Goal: Register for event/course

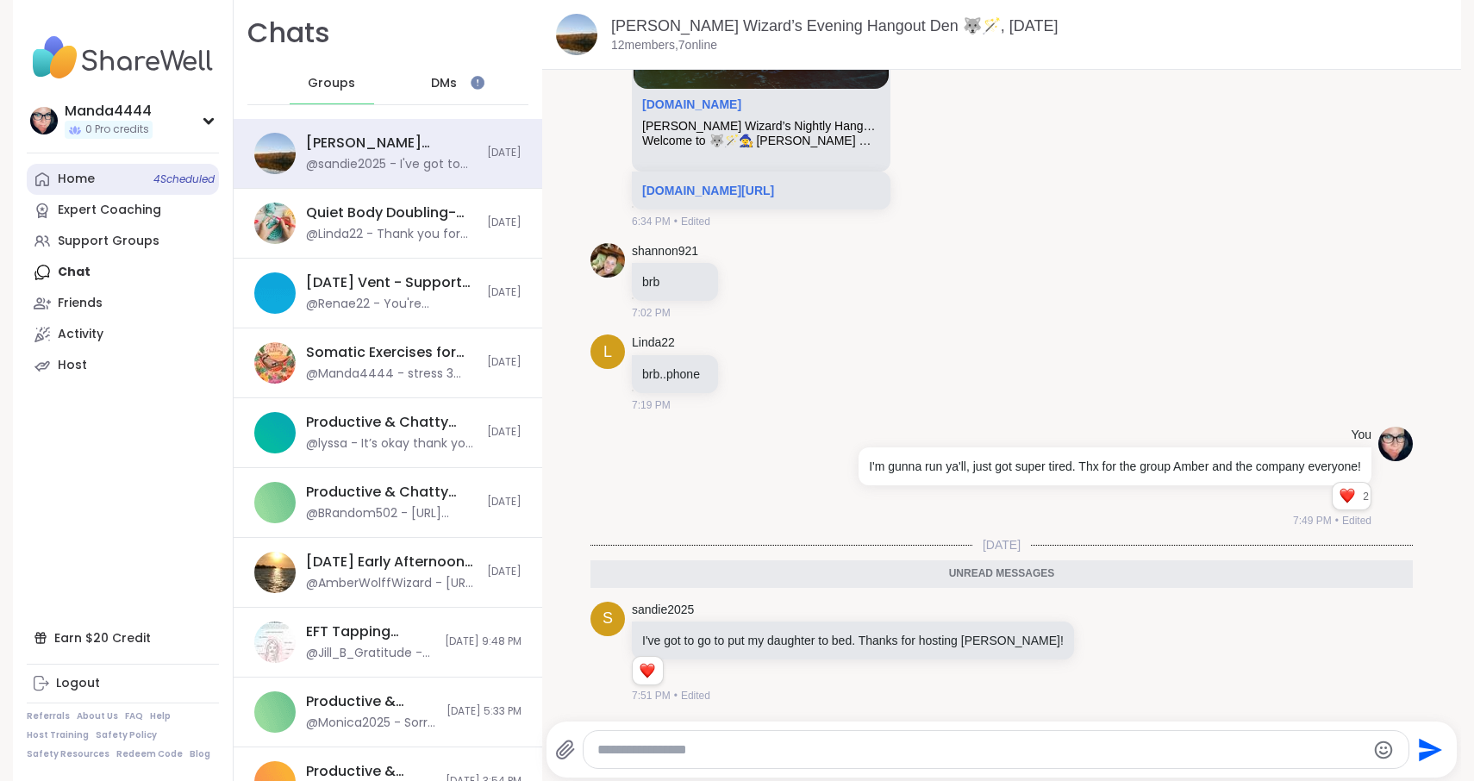
click at [89, 179] on div "Home 4 Scheduled" at bounding box center [76, 179] width 37 height 17
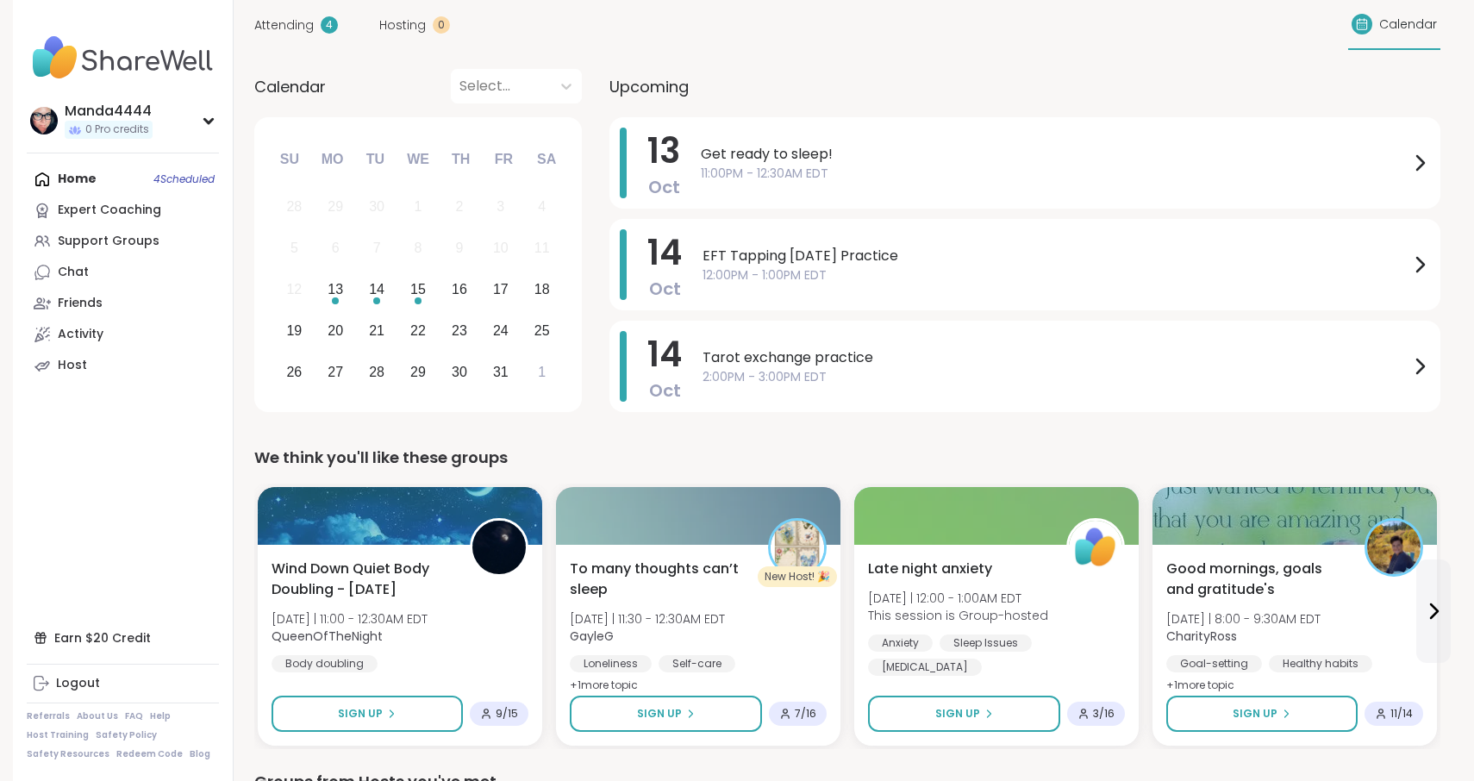
scroll to position [130, 0]
click at [871, 172] on span "11:00PM - 12:30AM EDT" at bounding box center [1055, 175] width 709 height 18
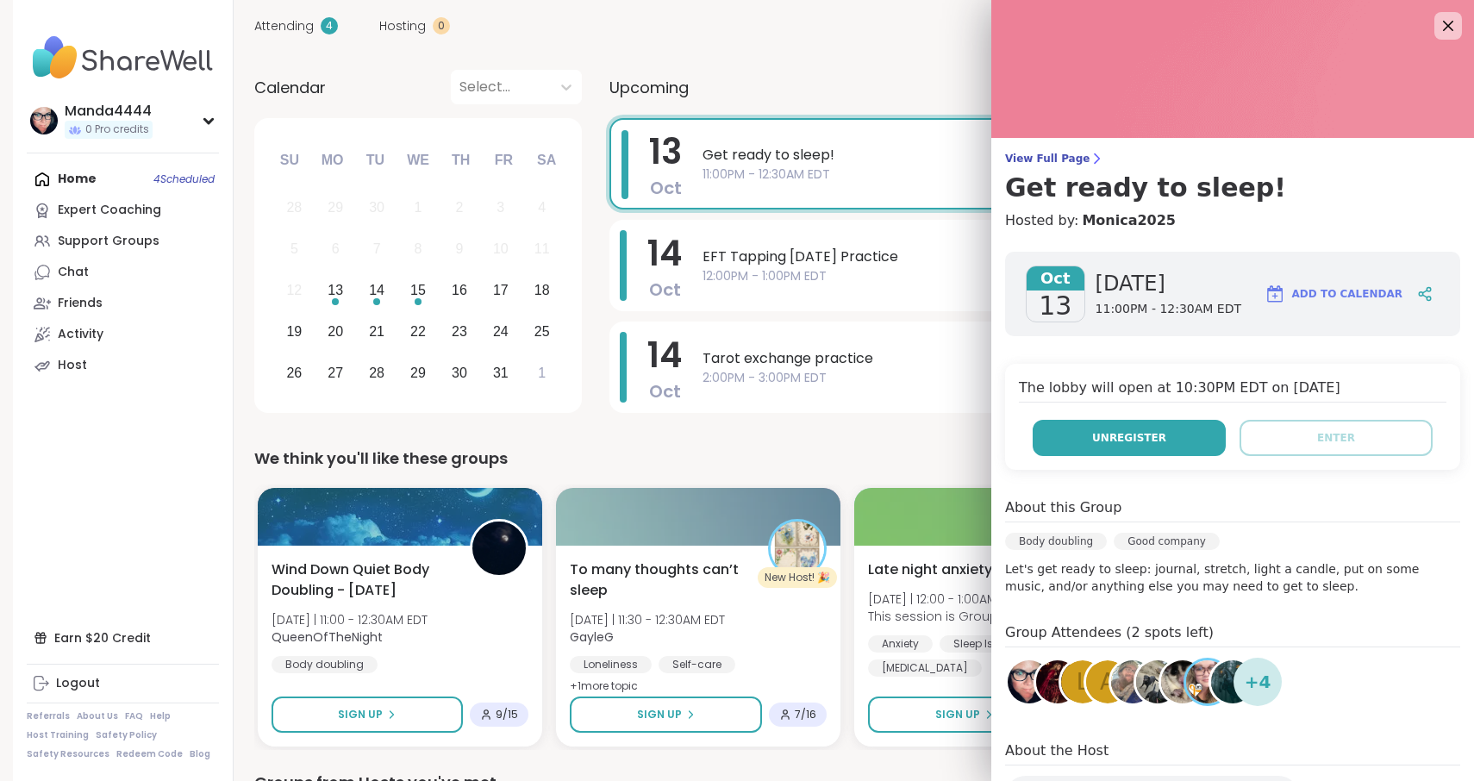
click at [1136, 437] on span "Unregister" at bounding box center [1129, 438] width 74 height 16
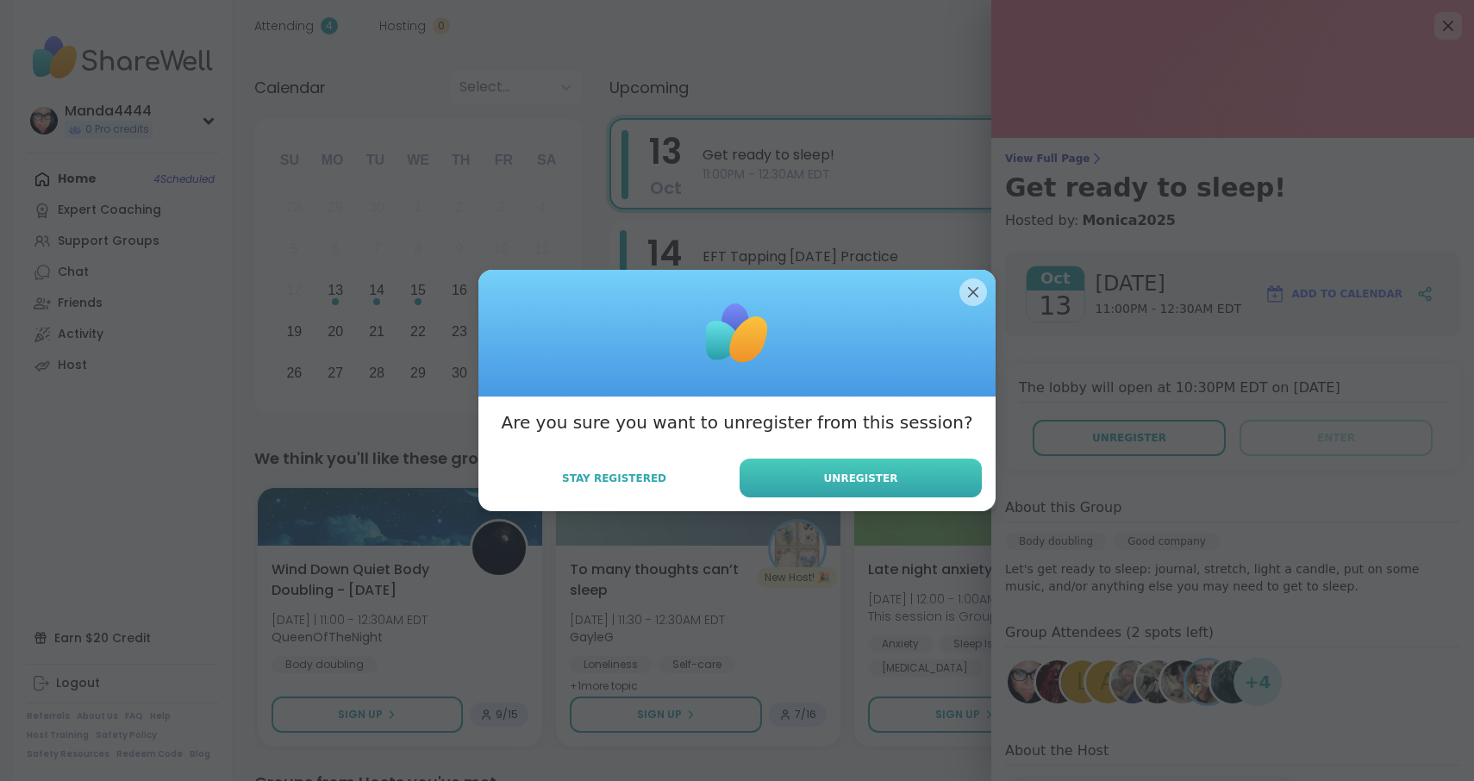
click at [898, 472] on button "Unregister" at bounding box center [861, 478] width 242 height 39
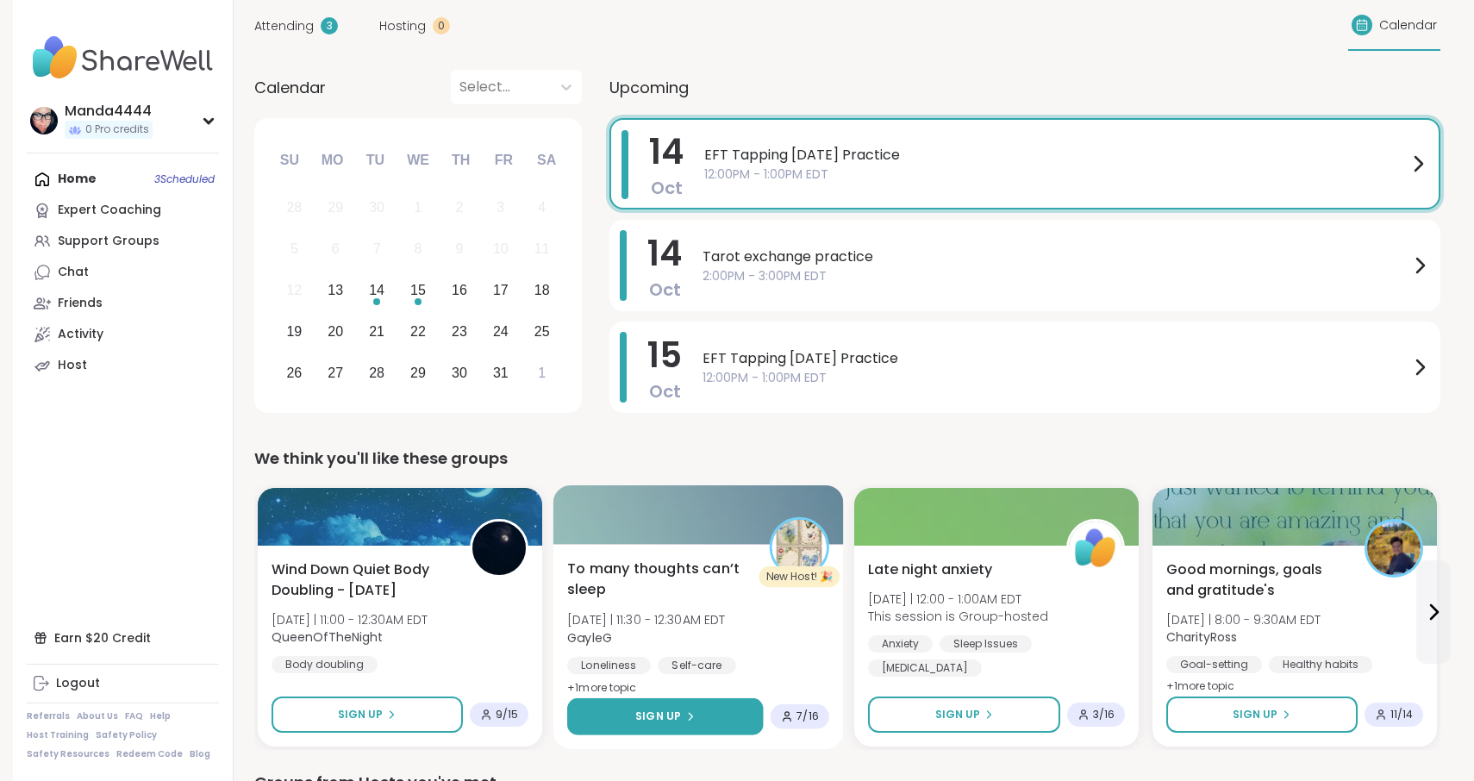
click at [677, 710] on span "Sign Up" at bounding box center [658, 717] width 46 height 16
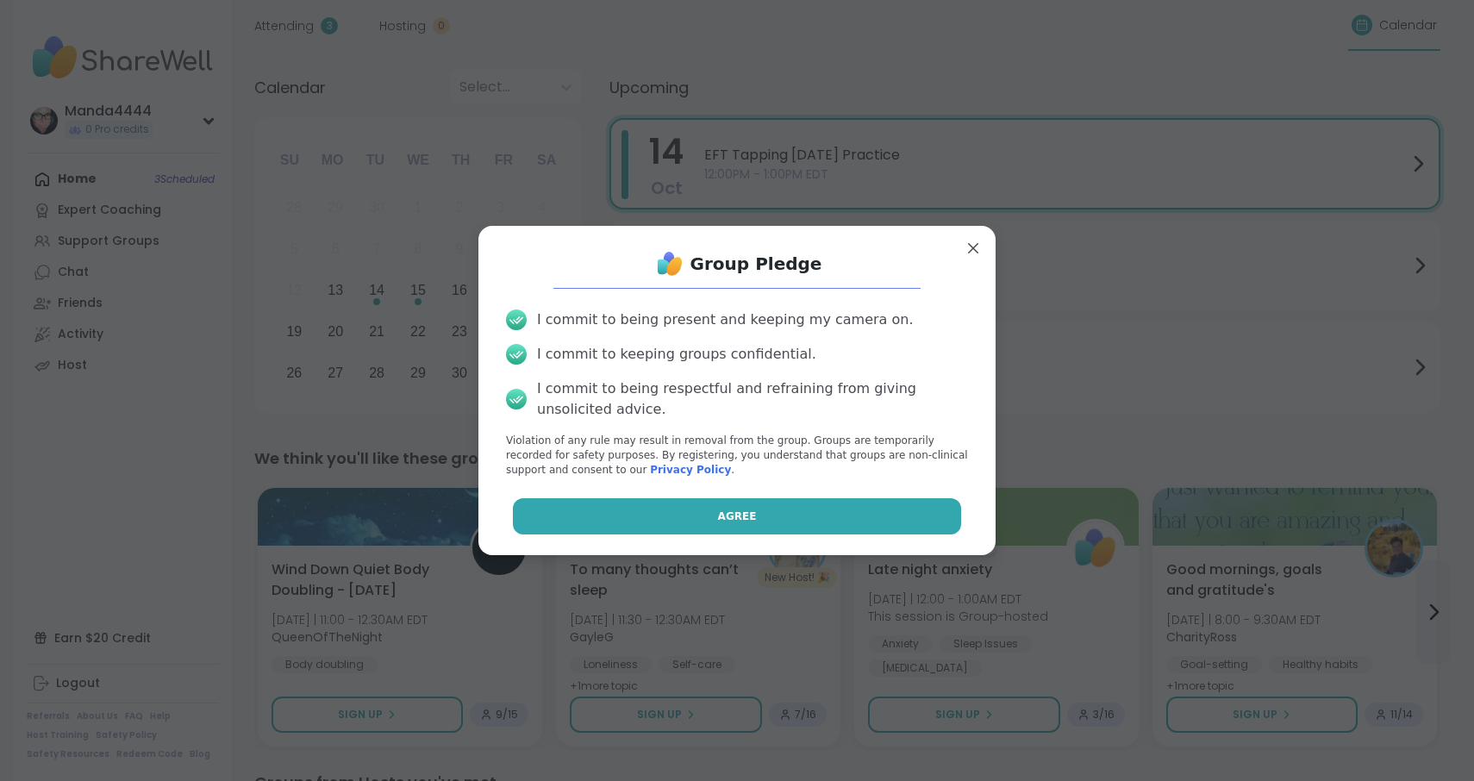
click at [715, 514] on button "Agree" at bounding box center [737, 516] width 449 height 36
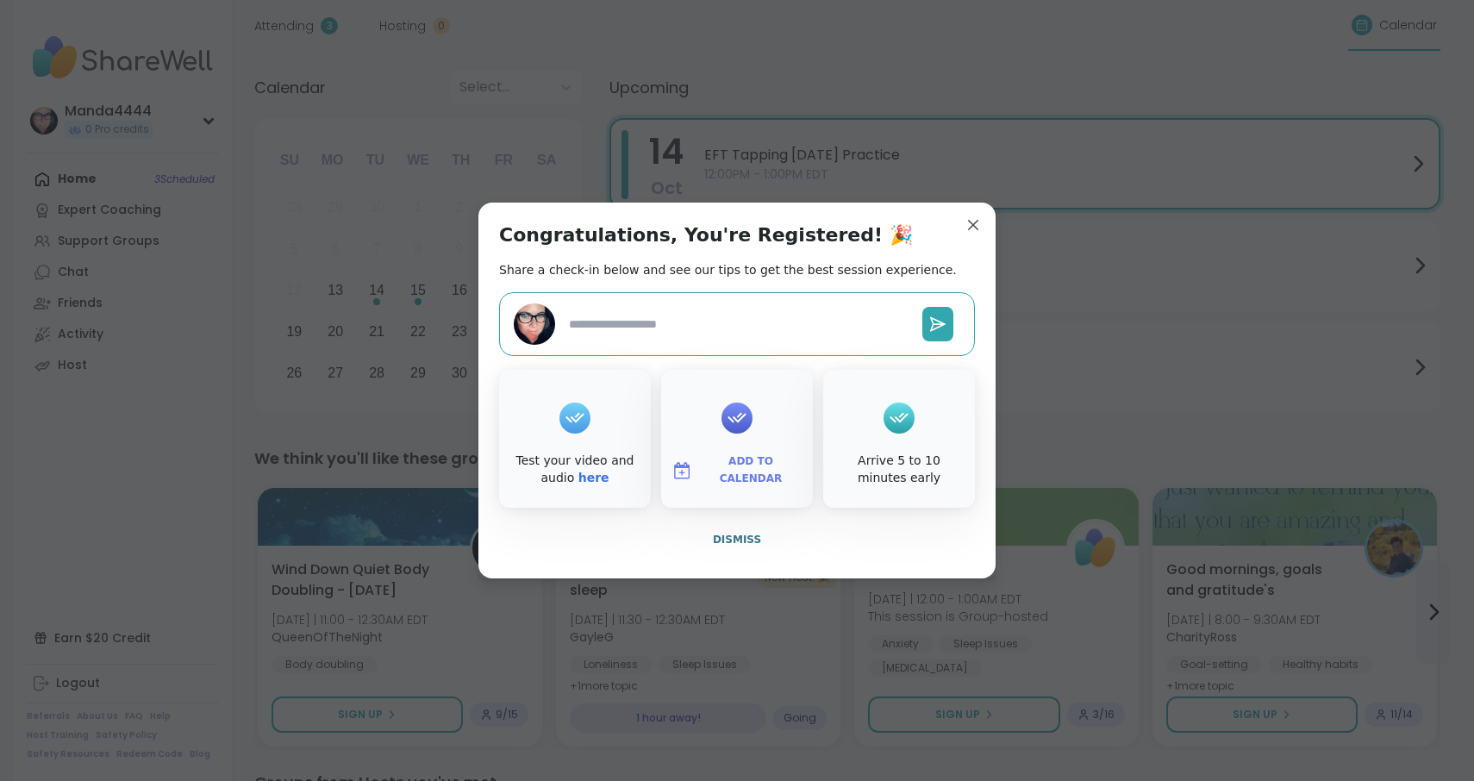
type textarea "*"
click at [735, 478] on span "Add to Calendar" at bounding box center [750, 470] width 103 height 34
click at [739, 283] on button "Apple Calendar" at bounding box center [737, 277] width 131 height 38
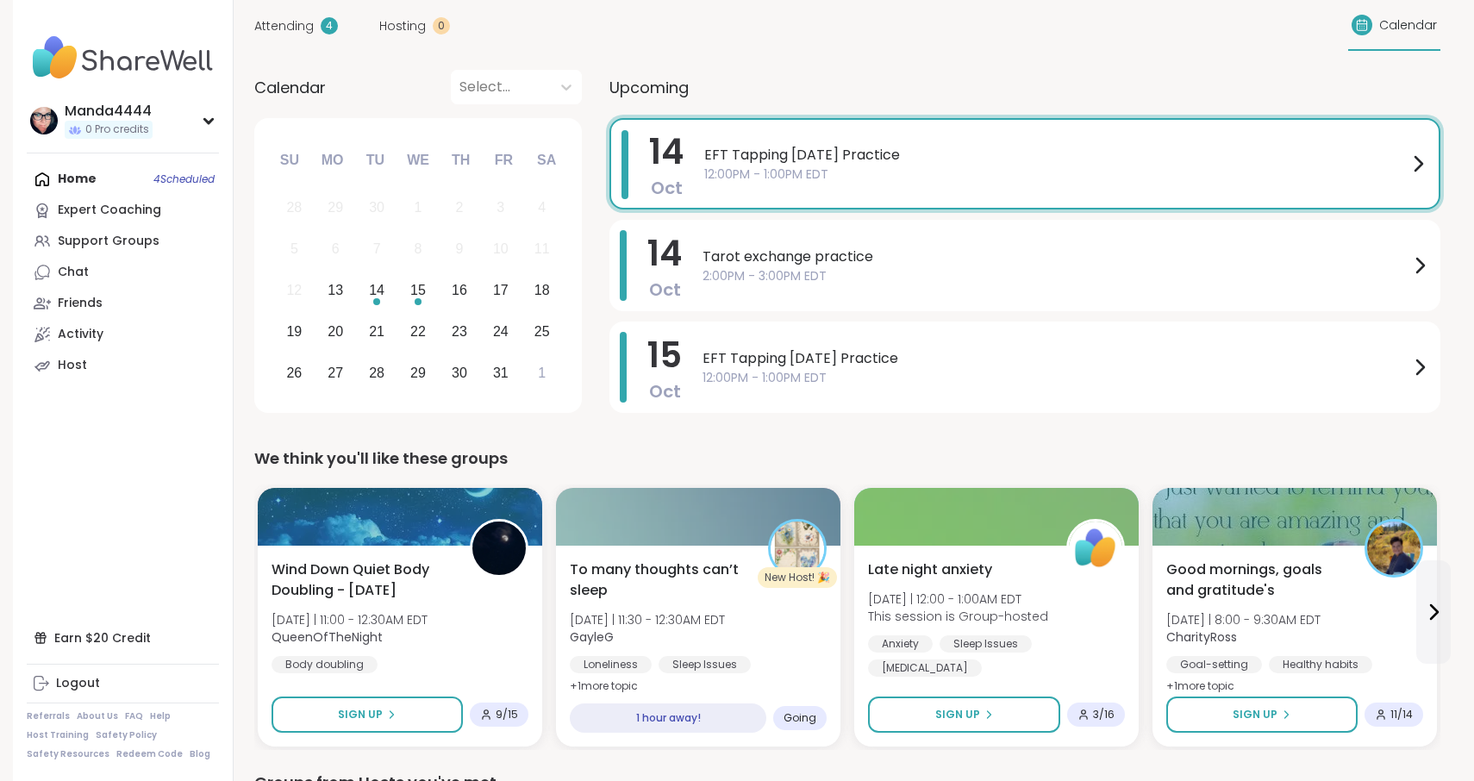
click at [1106, 173] on span "12:00PM - 1:00PM EDT" at bounding box center [1055, 175] width 703 height 18
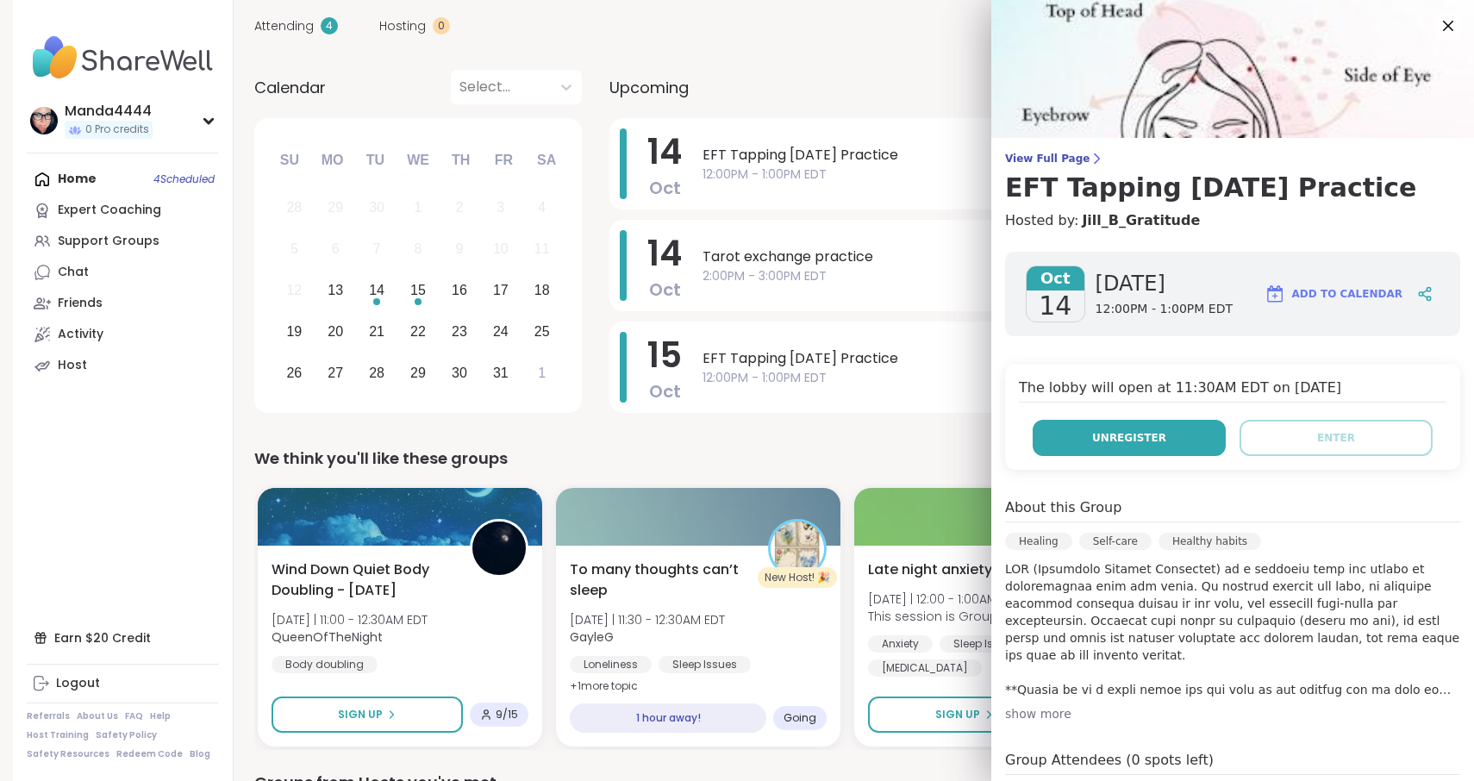
click at [1165, 426] on button "Unregister" at bounding box center [1129, 438] width 193 height 36
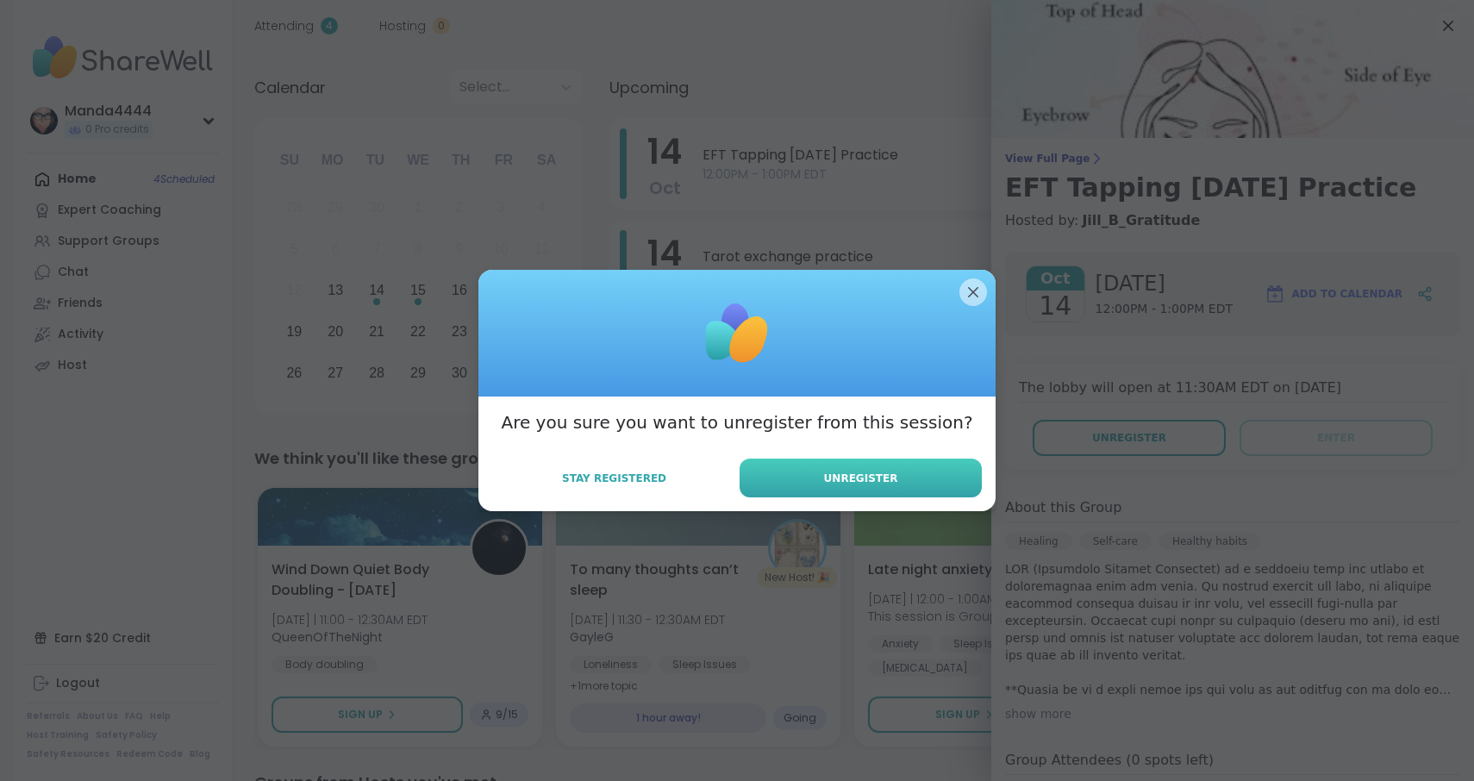
click at [862, 480] on span "Unregister" at bounding box center [861, 479] width 74 height 16
